Goal: Share content: Share content

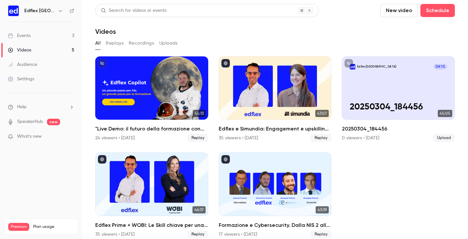
click at [35, 35] on link "Events 3" at bounding box center [41, 36] width 82 height 14
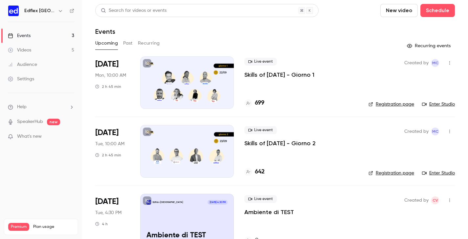
click at [208, 82] on div at bounding box center [187, 82] width 94 height 53
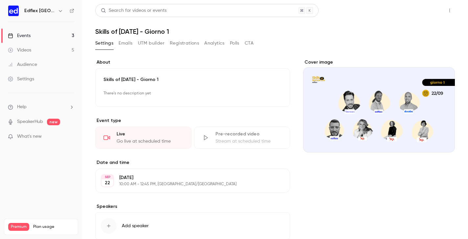
click at [430, 9] on button "Share" at bounding box center [426, 10] width 26 height 13
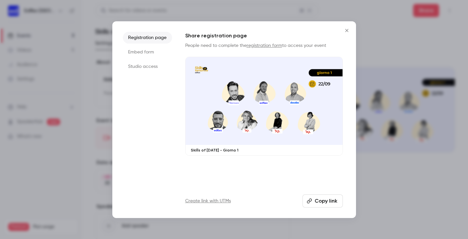
click at [145, 68] on li "Studio access" at bounding box center [147, 67] width 49 height 12
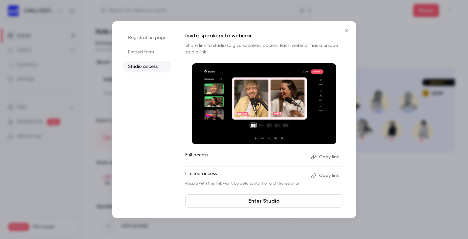
click at [328, 176] on button "Copy link" at bounding box center [325, 176] width 34 height 11
click at [403, 44] on div at bounding box center [234, 119] width 468 height 239
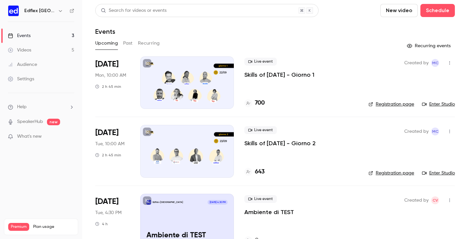
click at [275, 145] on p "Skills of [DATE] - Giorno 2" at bounding box center [279, 143] width 71 height 8
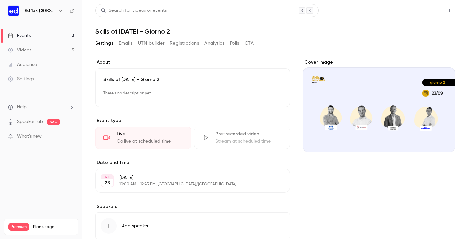
click at [428, 11] on button "Share" at bounding box center [426, 10] width 26 height 13
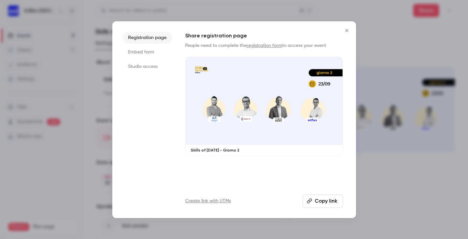
click at [145, 65] on li "Studio access" at bounding box center [147, 67] width 49 height 12
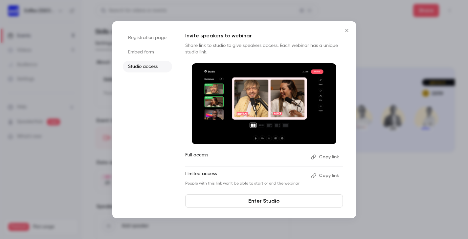
click at [322, 177] on button "Copy link" at bounding box center [325, 176] width 34 height 11
